Goal: Task Accomplishment & Management: Use online tool/utility

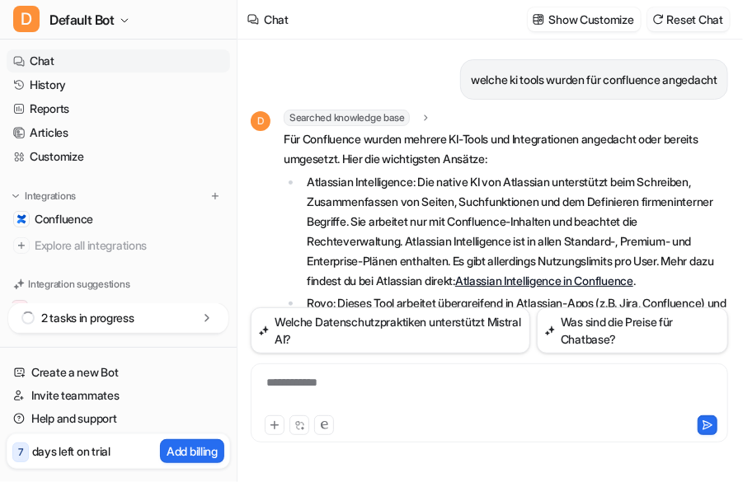
click at [681, 16] on button "Reset Chat" at bounding box center [688, 19] width 82 height 24
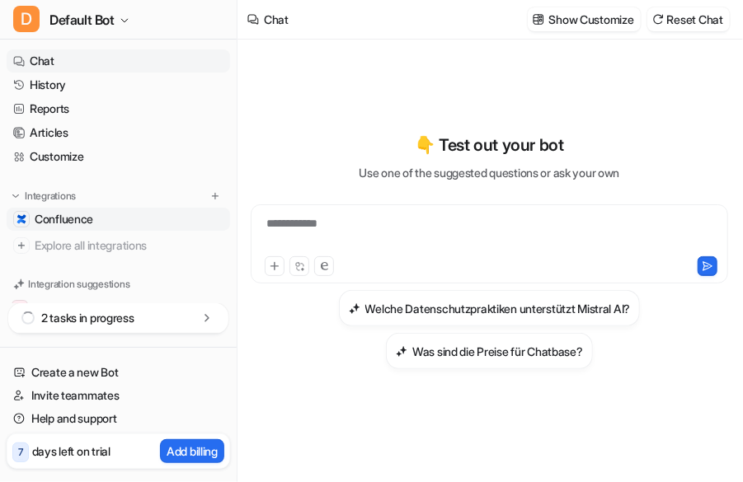
scroll to position [148, 0]
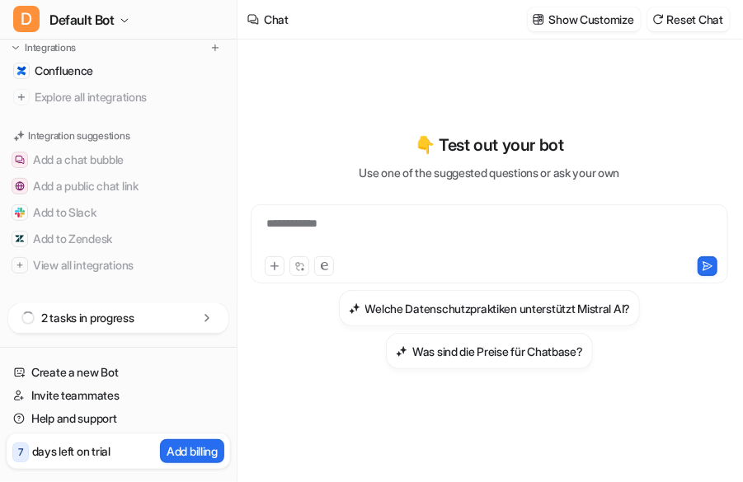
click at [195, 316] on div "2 tasks in progress" at bounding box center [118, 318] width 220 height 31
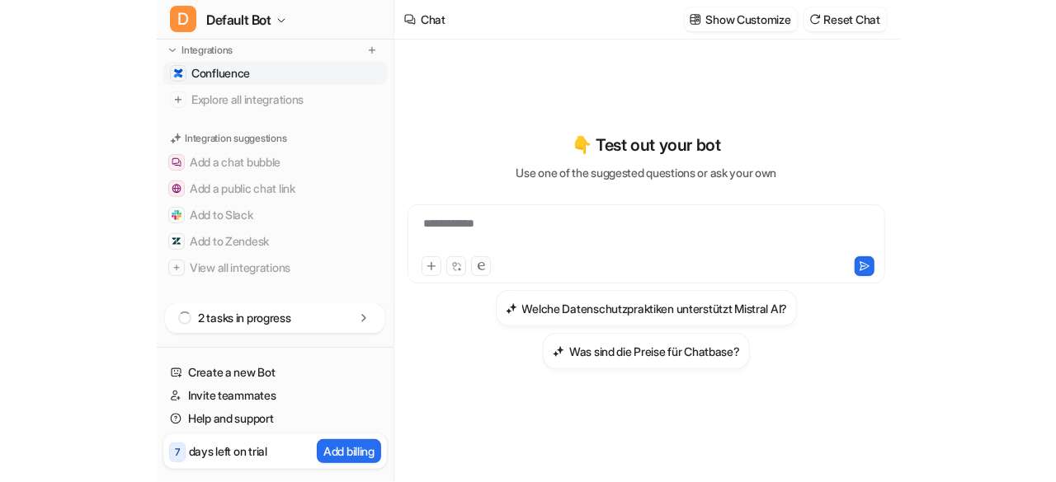
scroll to position [148, 0]
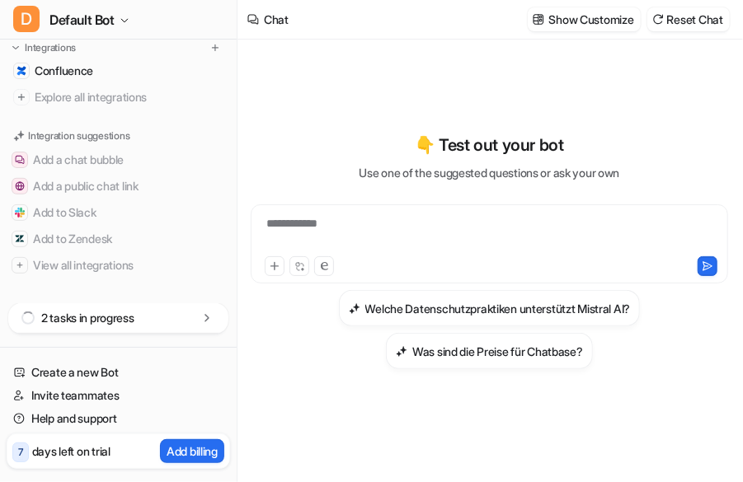
click at [124, 319] on p "2 tasks in progress" at bounding box center [87, 318] width 93 height 16
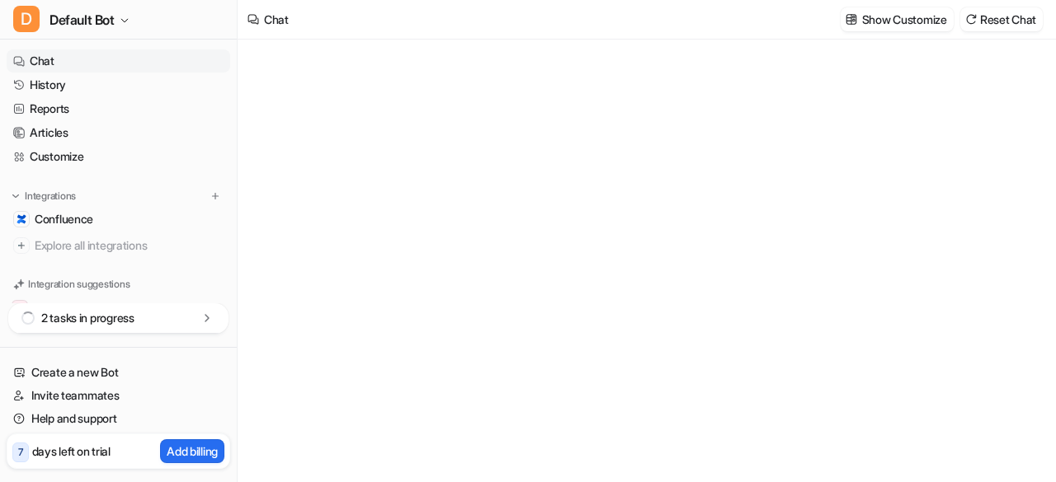
type textarea "**********"
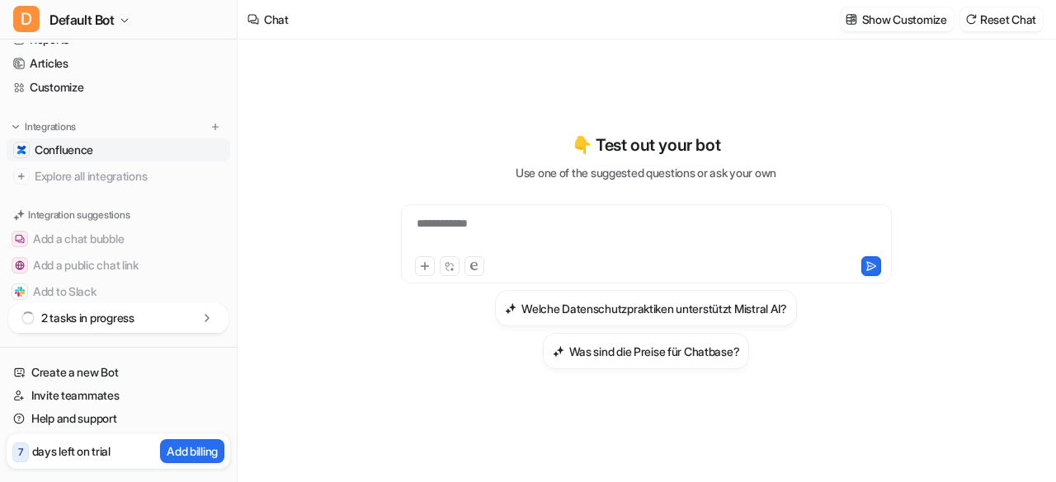
scroll to position [72, 0]
click at [78, 149] on span "Confluence" at bounding box center [64, 147] width 59 height 16
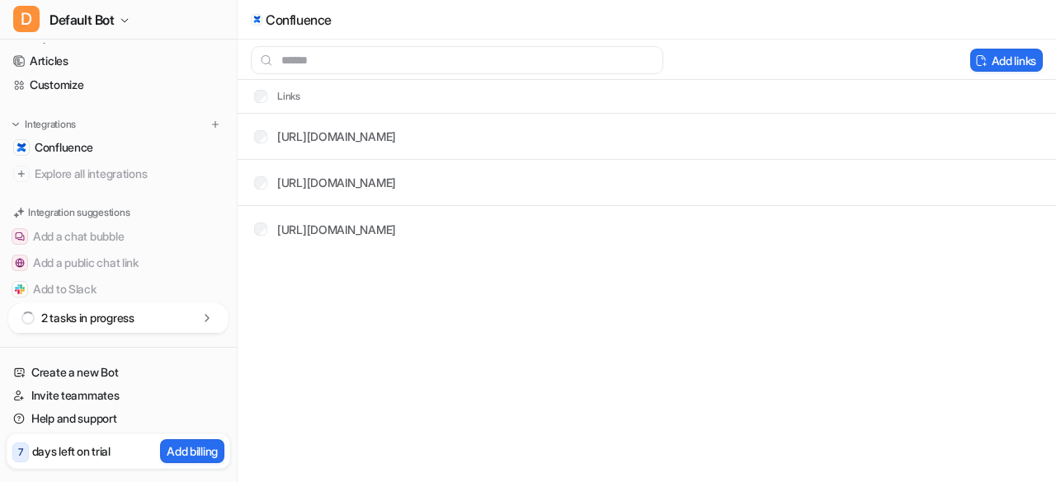
click at [144, 324] on div "2 tasks in progress" at bounding box center [118, 318] width 220 height 31
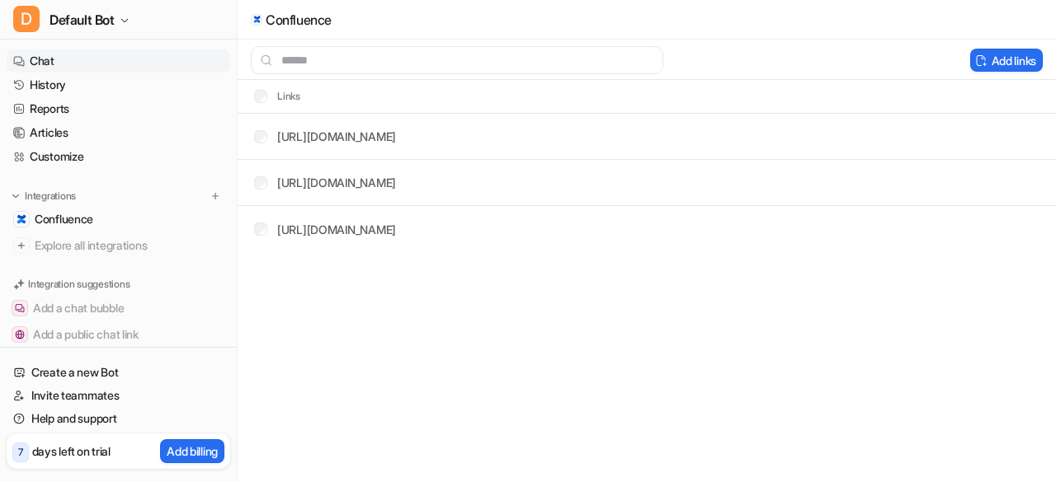
click at [49, 55] on link "Chat" at bounding box center [118, 60] width 223 height 23
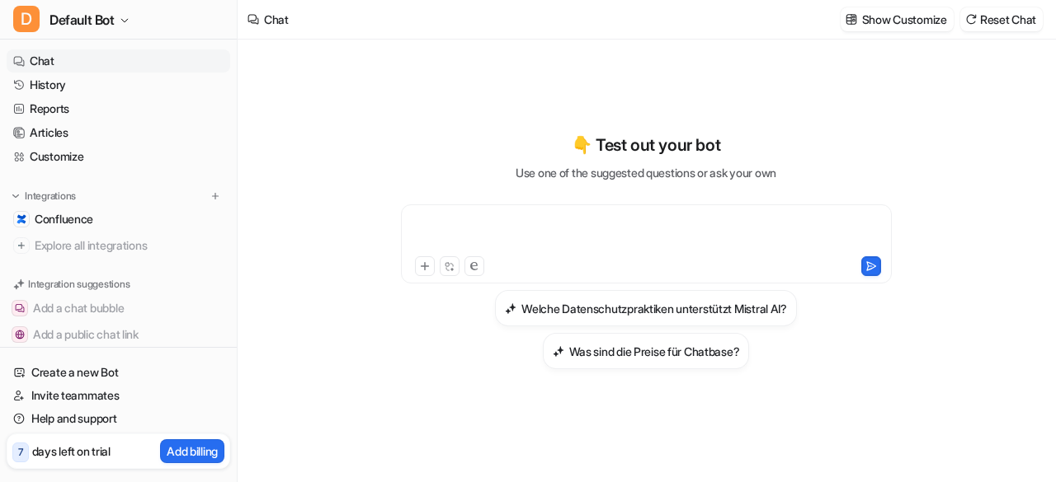
click at [529, 221] on div at bounding box center [646, 234] width 483 height 38
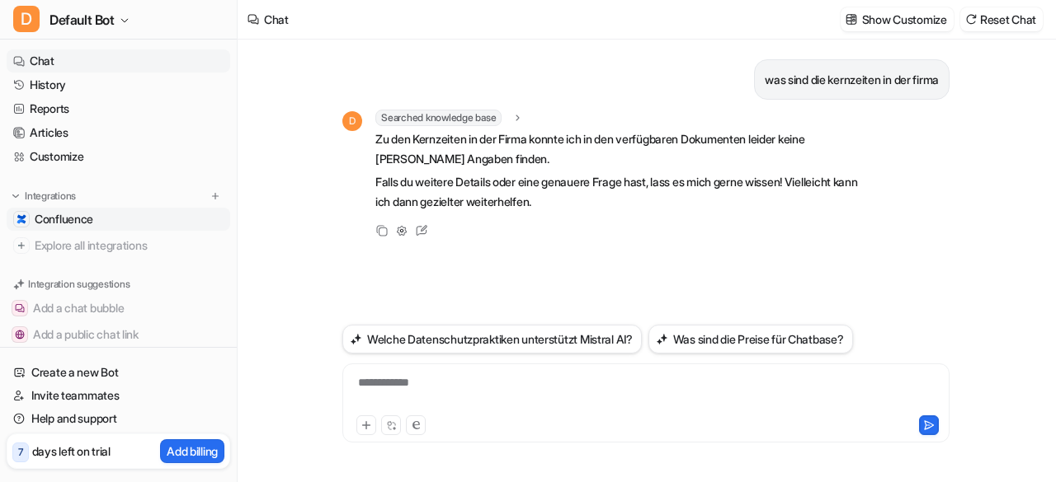
click at [115, 219] on link "Confluence" at bounding box center [118, 219] width 223 height 23
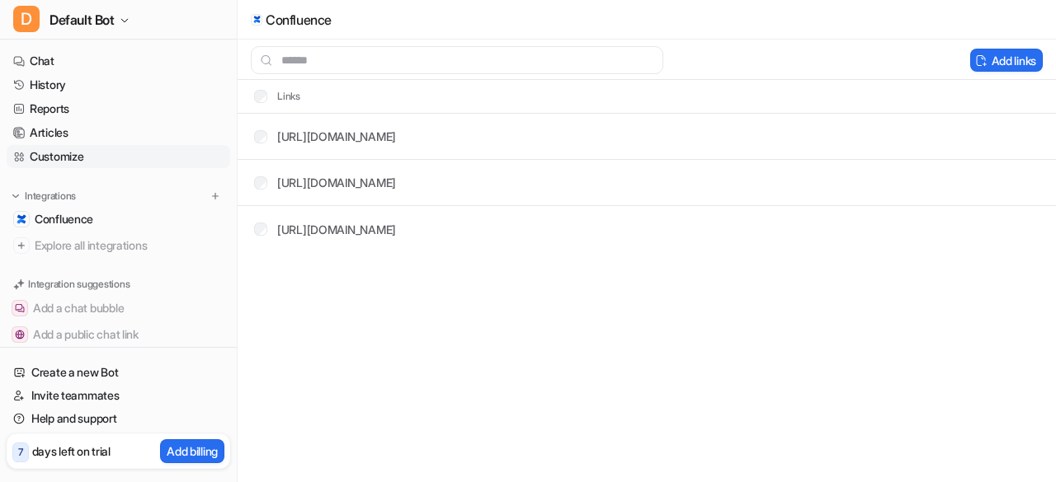
click at [66, 153] on link "Customize" at bounding box center [118, 156] width 223 height 23
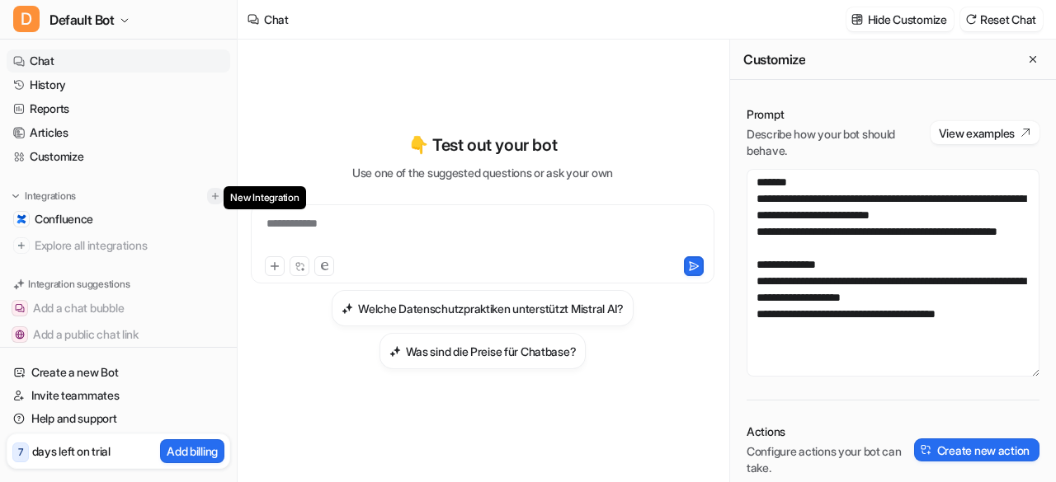
click at [209, 200] on img at bounding box center [215, 196] width 12 height 12
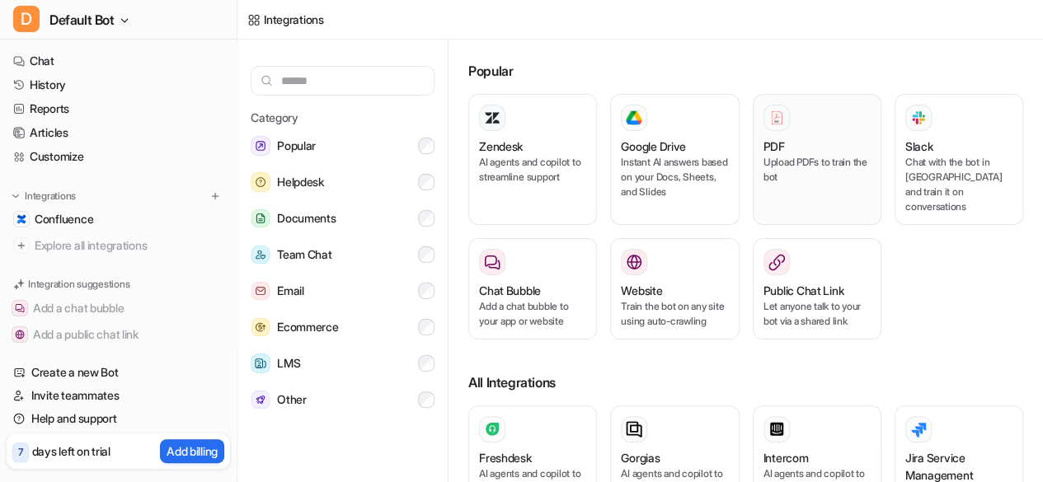
click at [813, 159] on p "Upload PDFs to train the bot" at bounding box center [817, 170] width 107 height 30
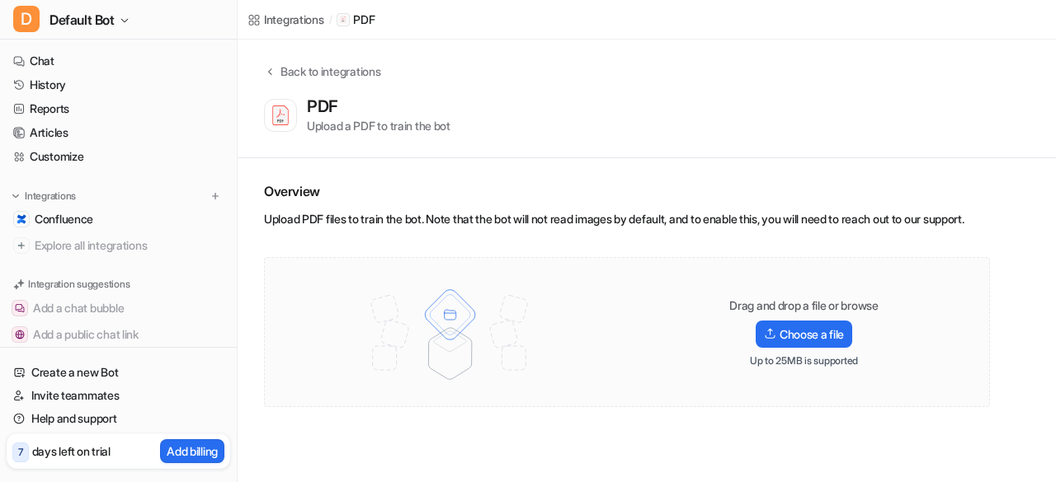
click at [896, 349] on div "Drag and drop a file or browse Choose a file Up to 25MB is supported" at bounding box center [803, 333] width 211 height 70
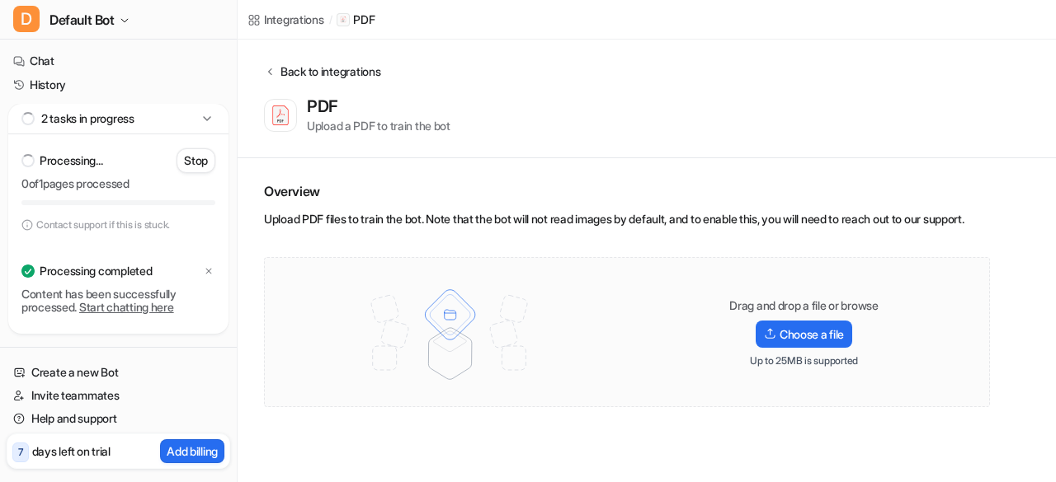
click at [280, 70] on div "Back to integrations" at bounding box center [327, 71] width 105 height 17
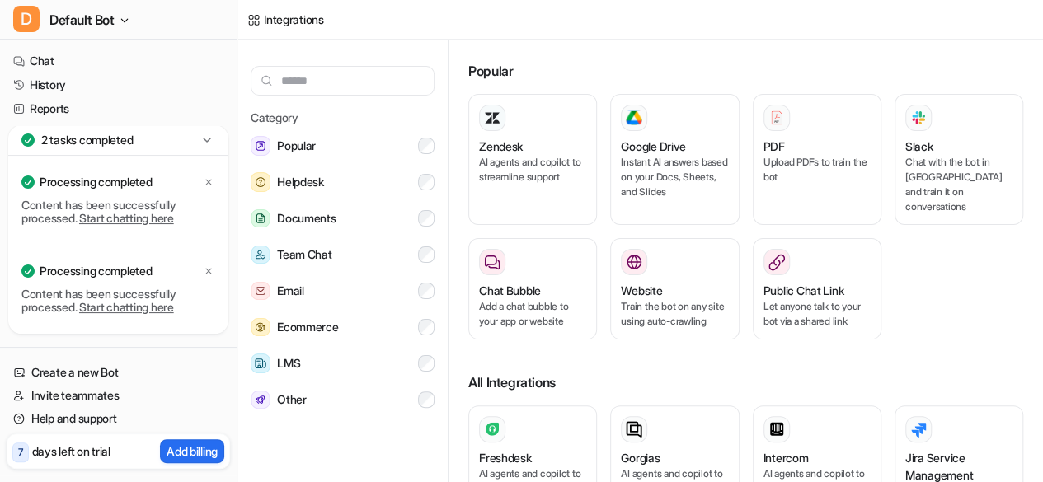
click at [211, 143] on icon at bounding box center [207, 140] width 16 height 16
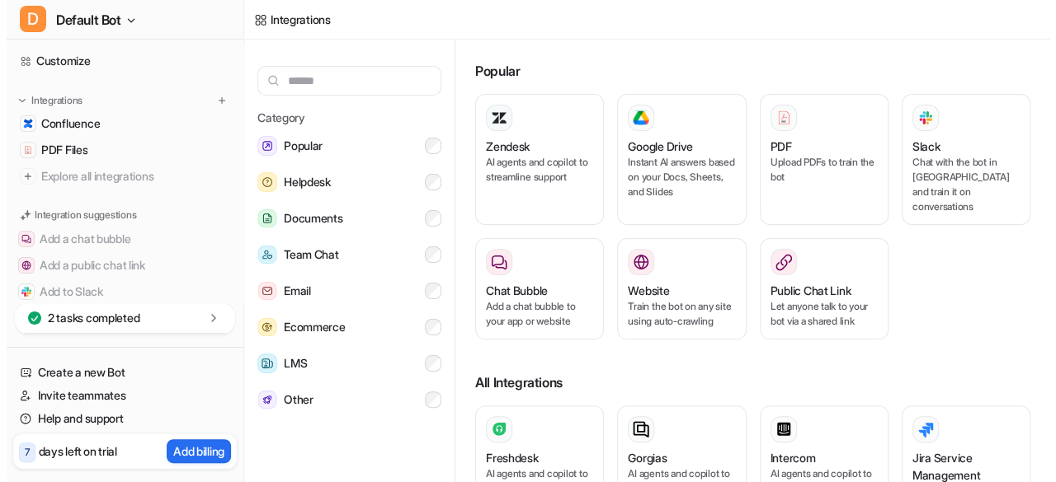
scroll to position [96, 0]
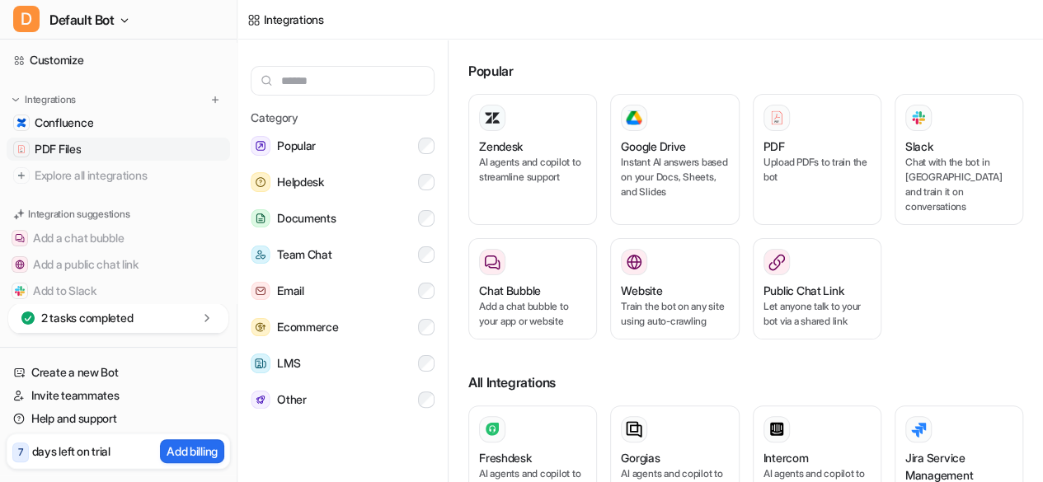
click at [81, 143] on span "PDF Files" at bounding box center [58, 149] width 46 height 16
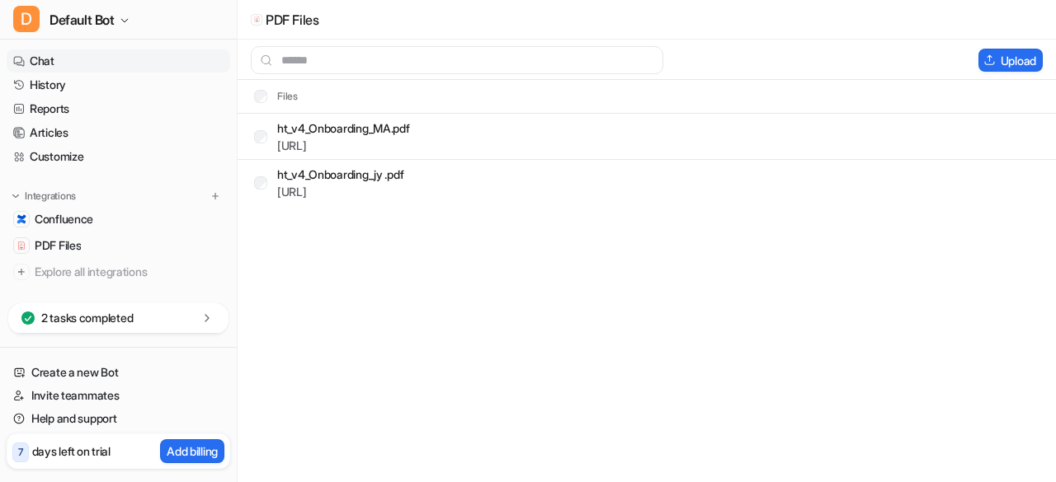
click at [77, 59] on link "Chat" at bounding box center [118, 60] width 223 height 23
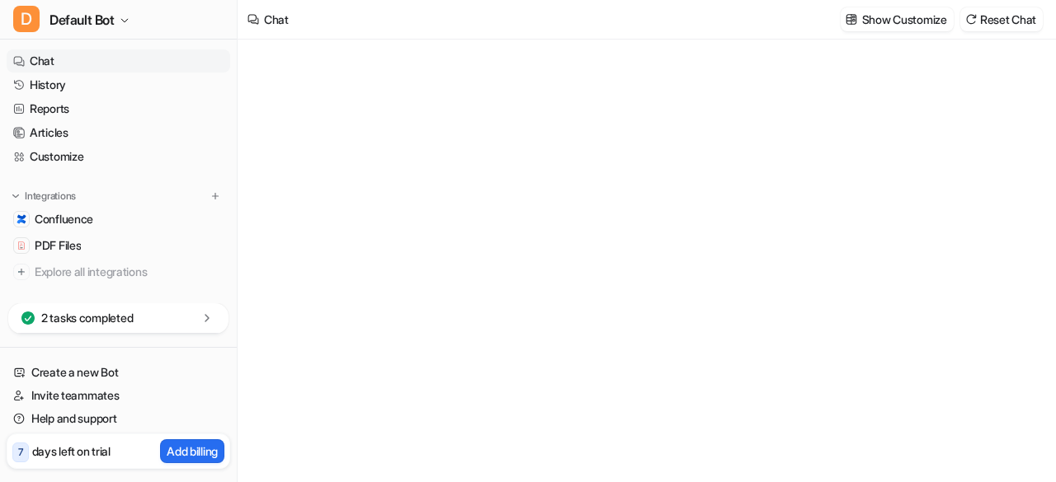
type textarea "**********"
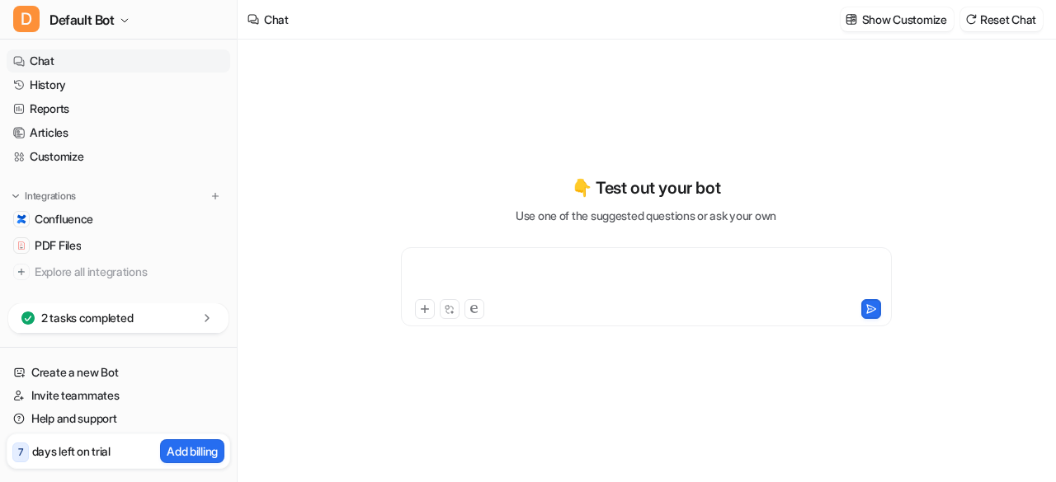
click at [538, 270] on div at bounding box center [646, 277] width 483 height 38
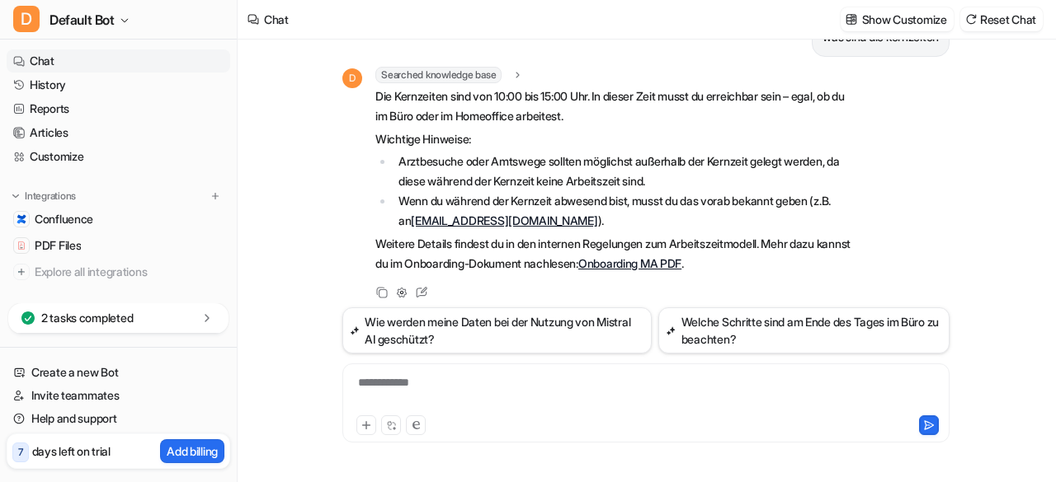
scroll to position [56, 0]
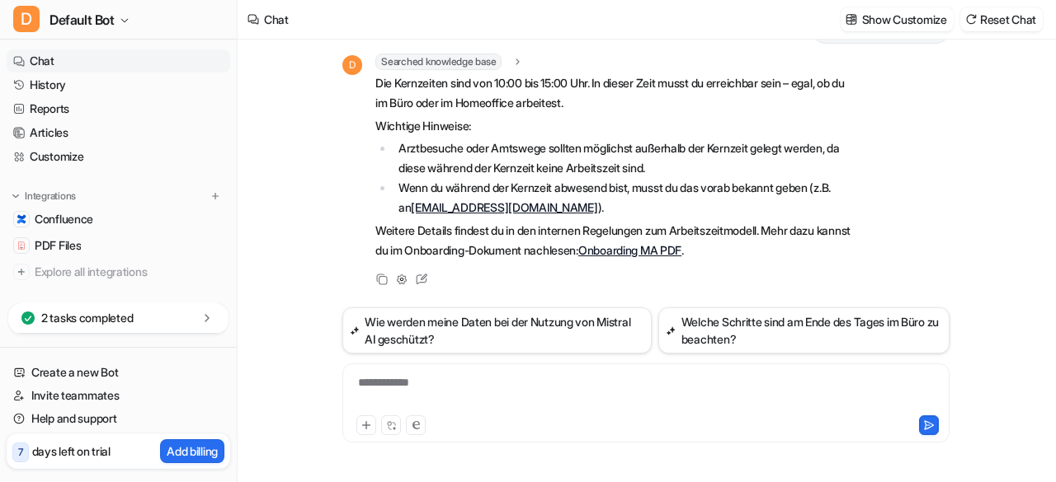
click at [438, 372] on div "**********" at bounding box center [645, 403] width 607 height 79
click at [426, 382] on div at bounding box center [646, 393] width 600 height 38
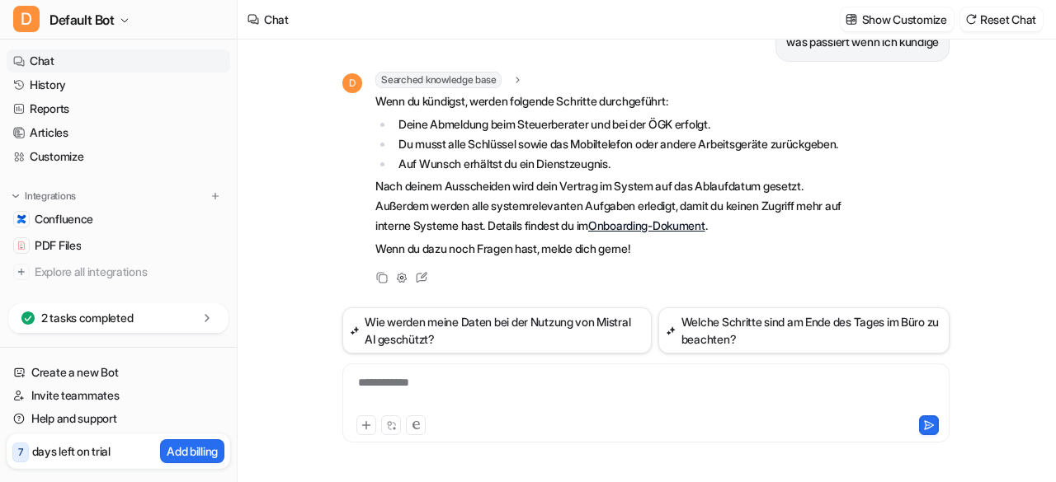
scroll to position [351, 0]
click at [482, 394] on div at bounding box center [646, 393] width 600 height 38
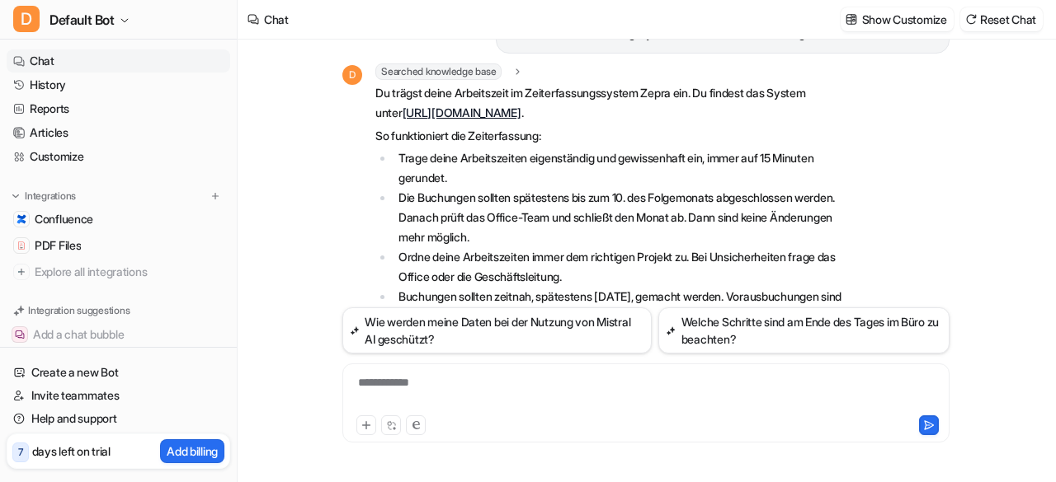
scroll to position [618, 0]
click at [392, 383] on div at bounding box center [646, 393] width 600 height 38
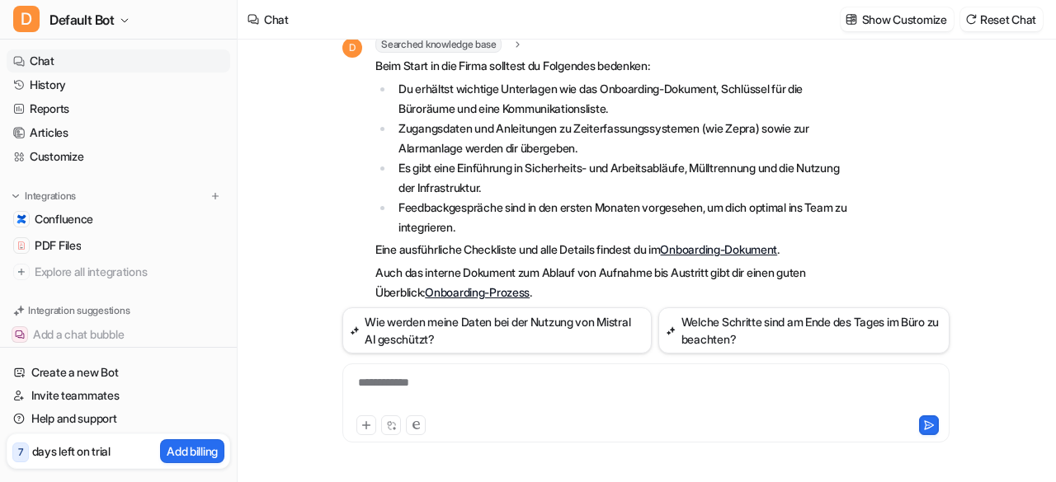
scroll to position [1081, 0]
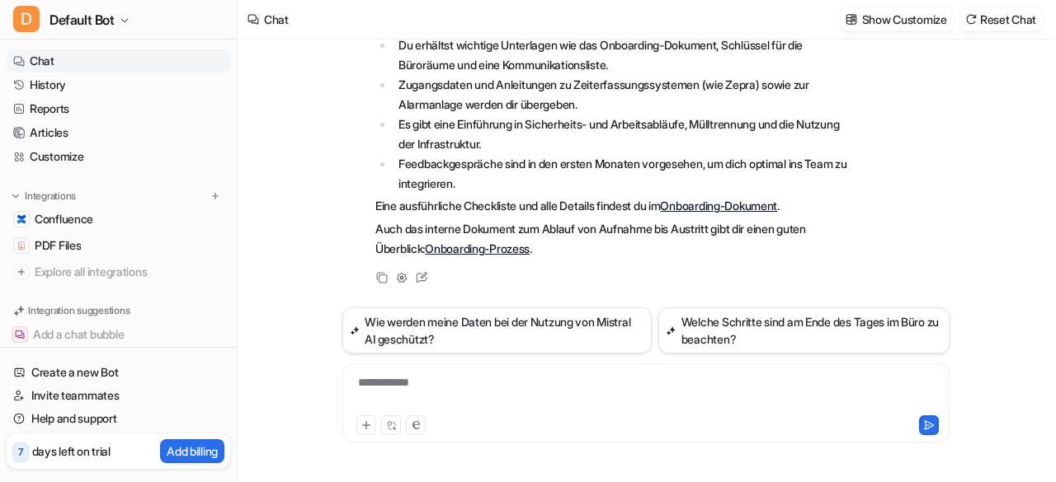
click at [520, 252] on link "Onboarding-Prozess" at bounding box center [477, 249] width 105 height 14
click at [761, 209] on link "Onboarding-Dokument" at bounding box center [718, 206] width 117 height 14
